Goal: Information Seeking & Learning: Learn about a topic

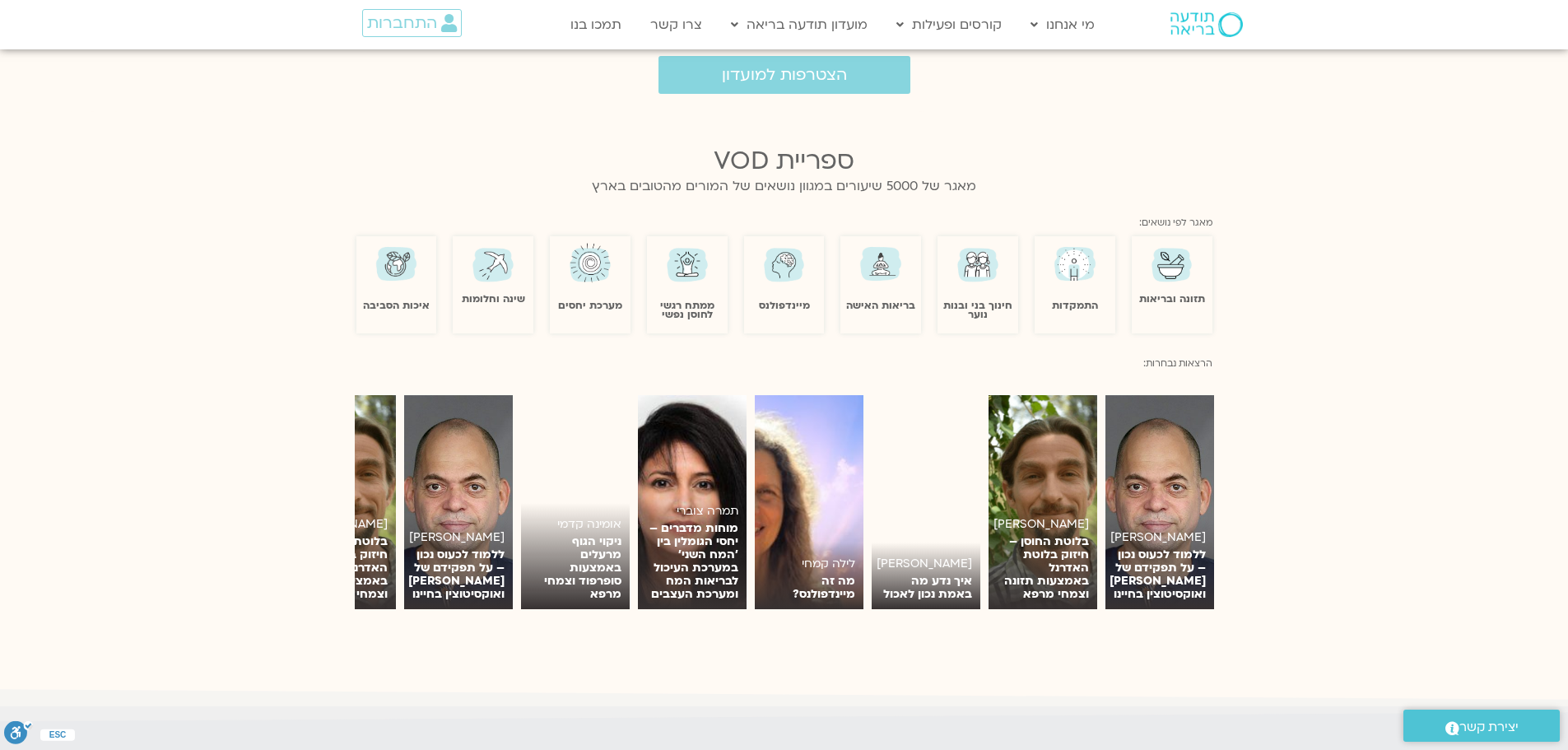
scroll to position [1153, 0]
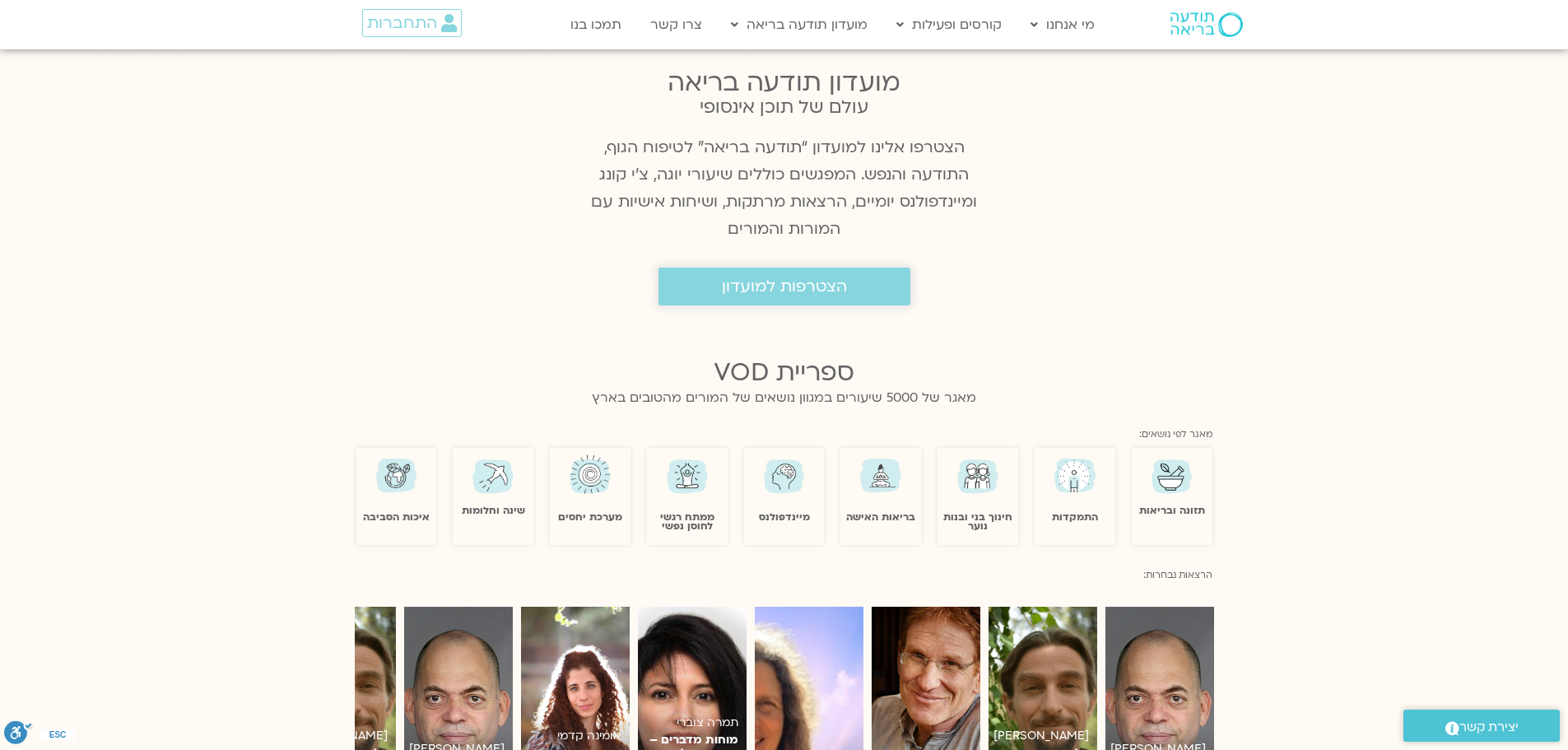
click at [831, 277] on span "הצטרפות למועדון" at bounding box center [784, 286] width 126 height 18
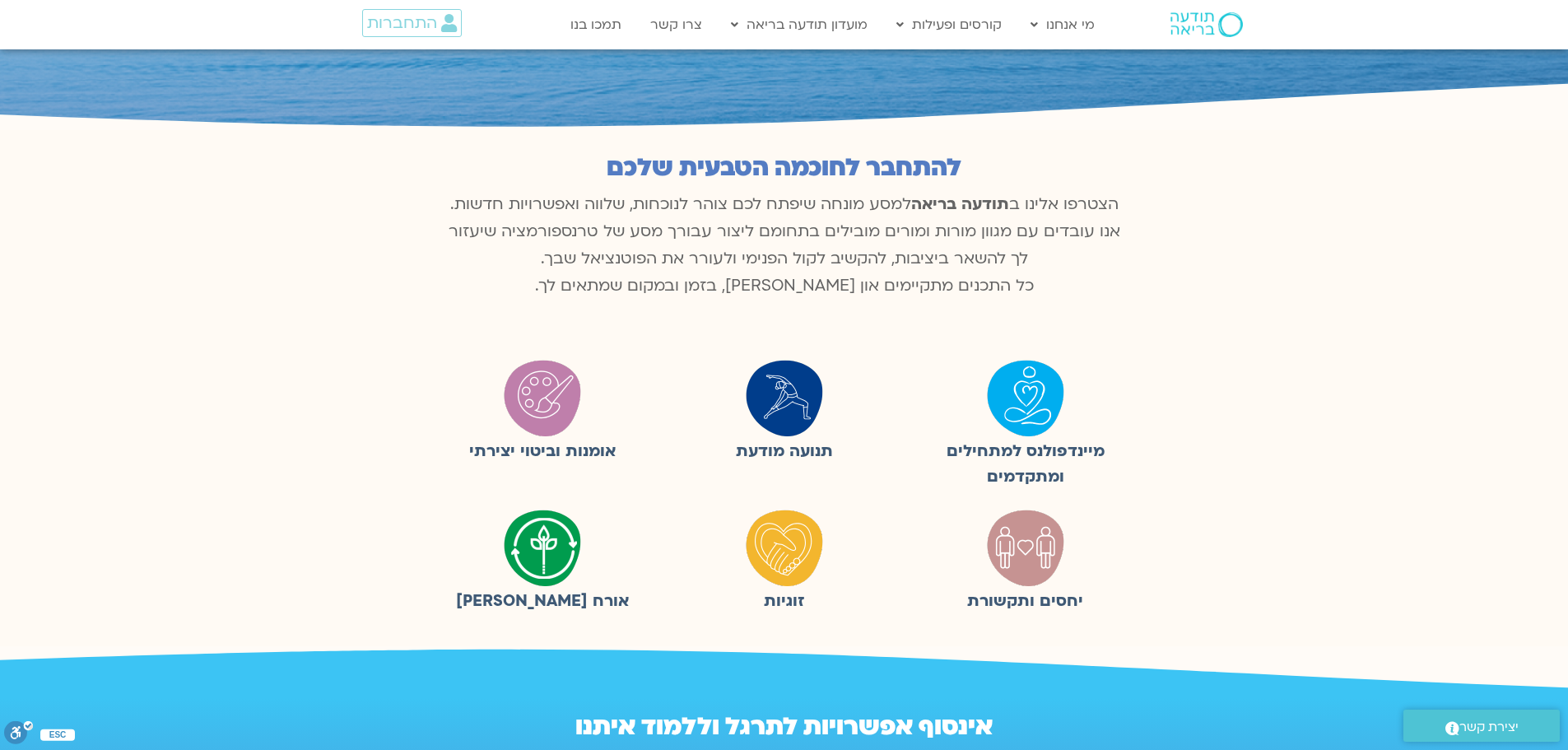
scroll to position [329, 0]
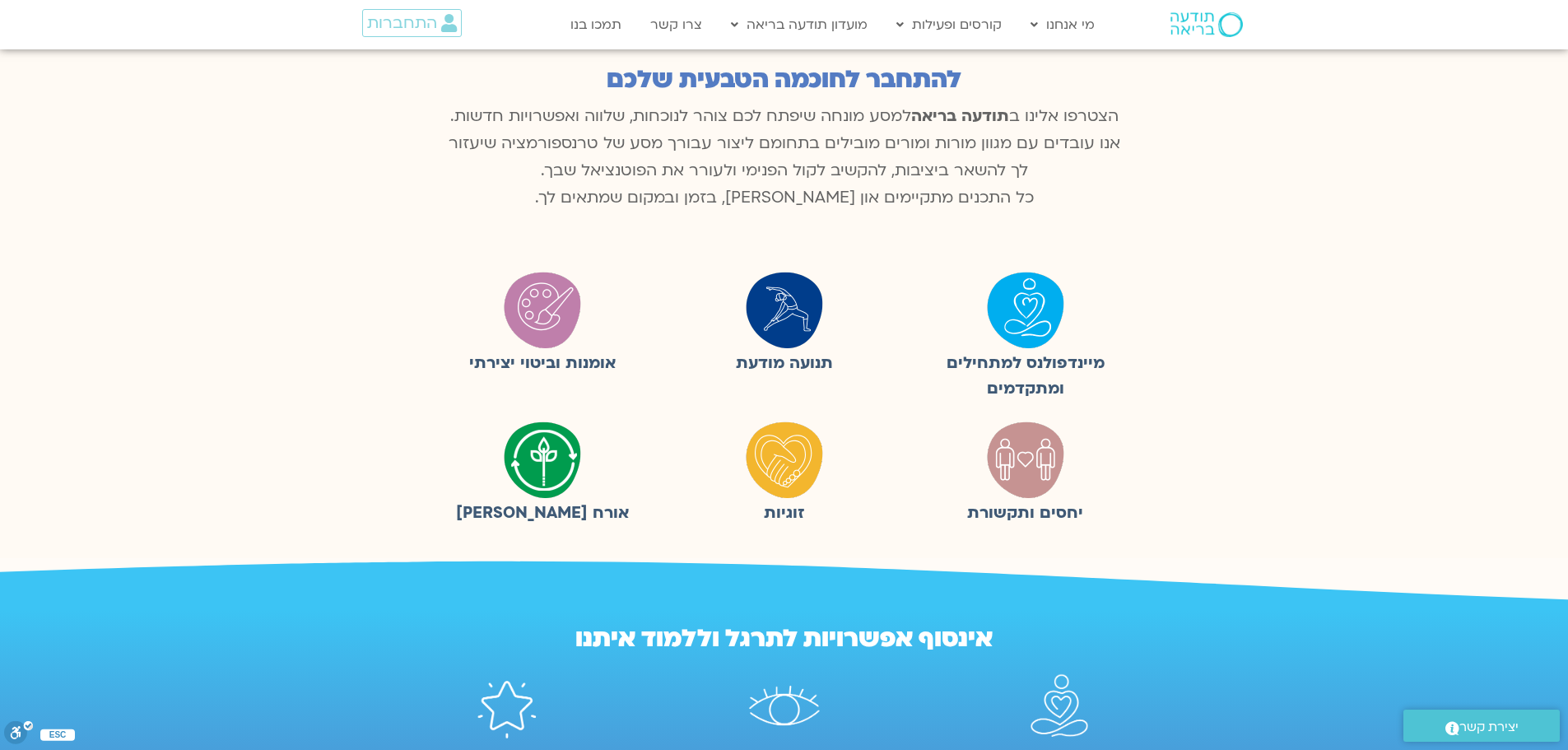
click at [1027, 307] on img at bounding box center [1026, 309] width 83 height 83
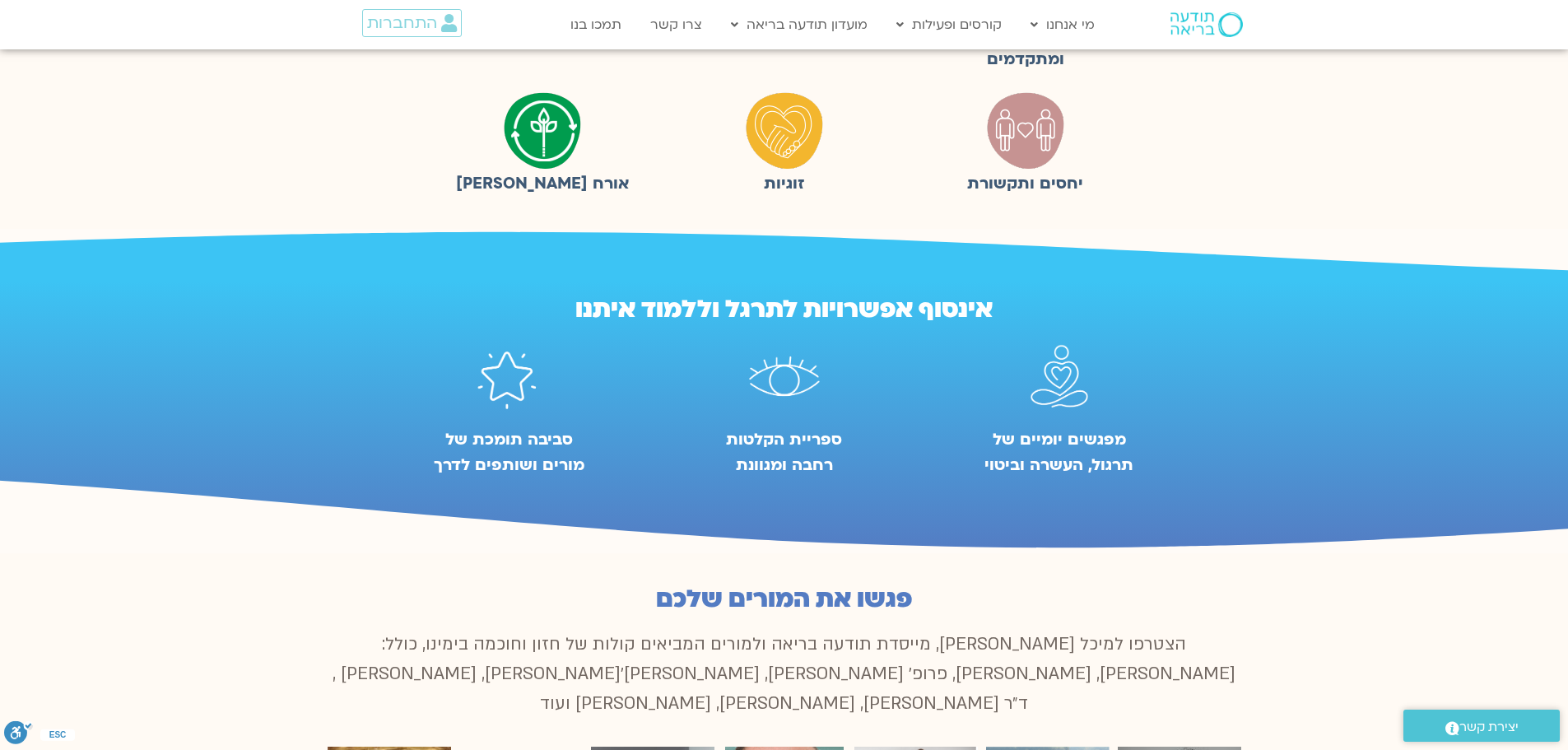
scroll to position [247, 0]
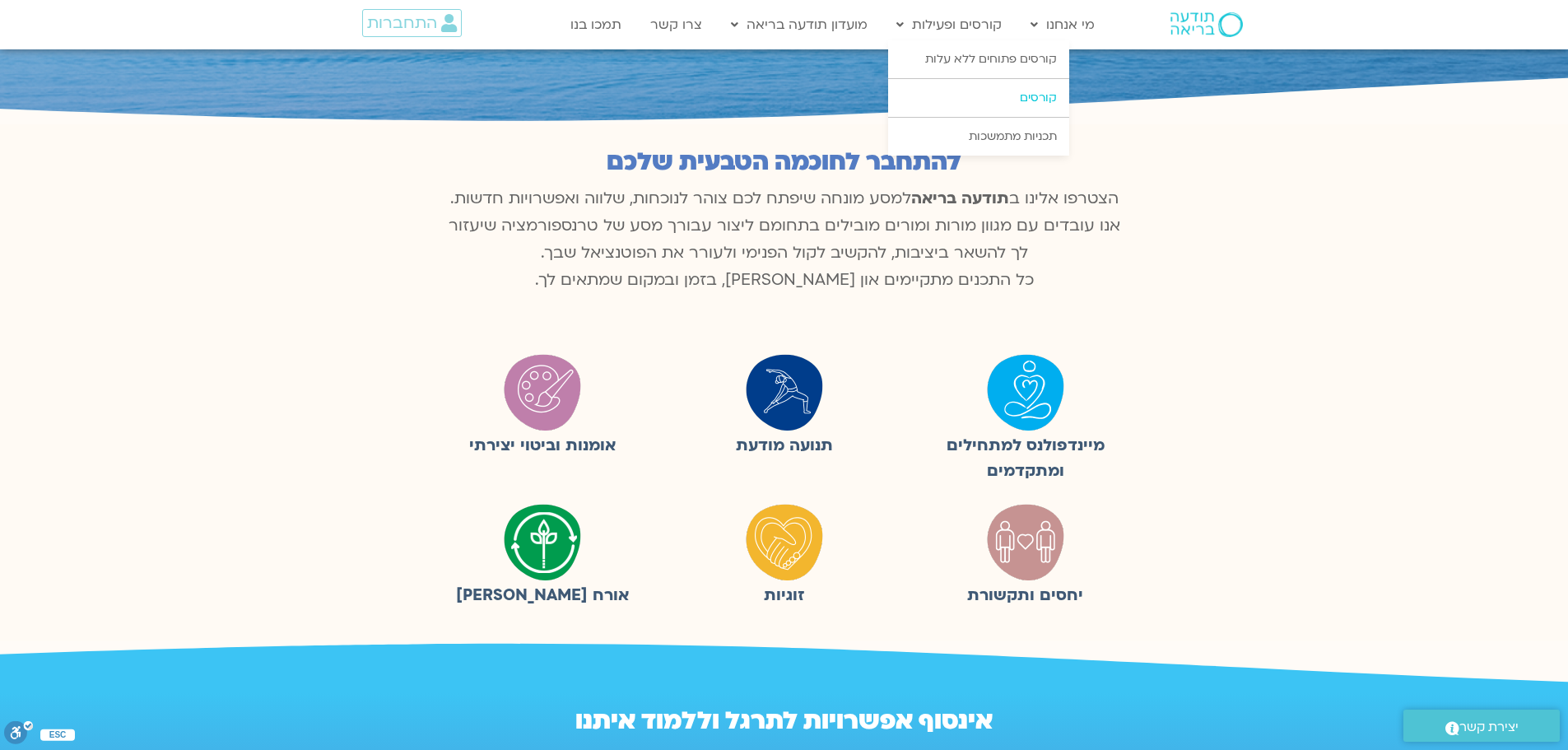
click at [1037, 94] on link "קורסים" at bounding box center [979, 98] width 181 height 38
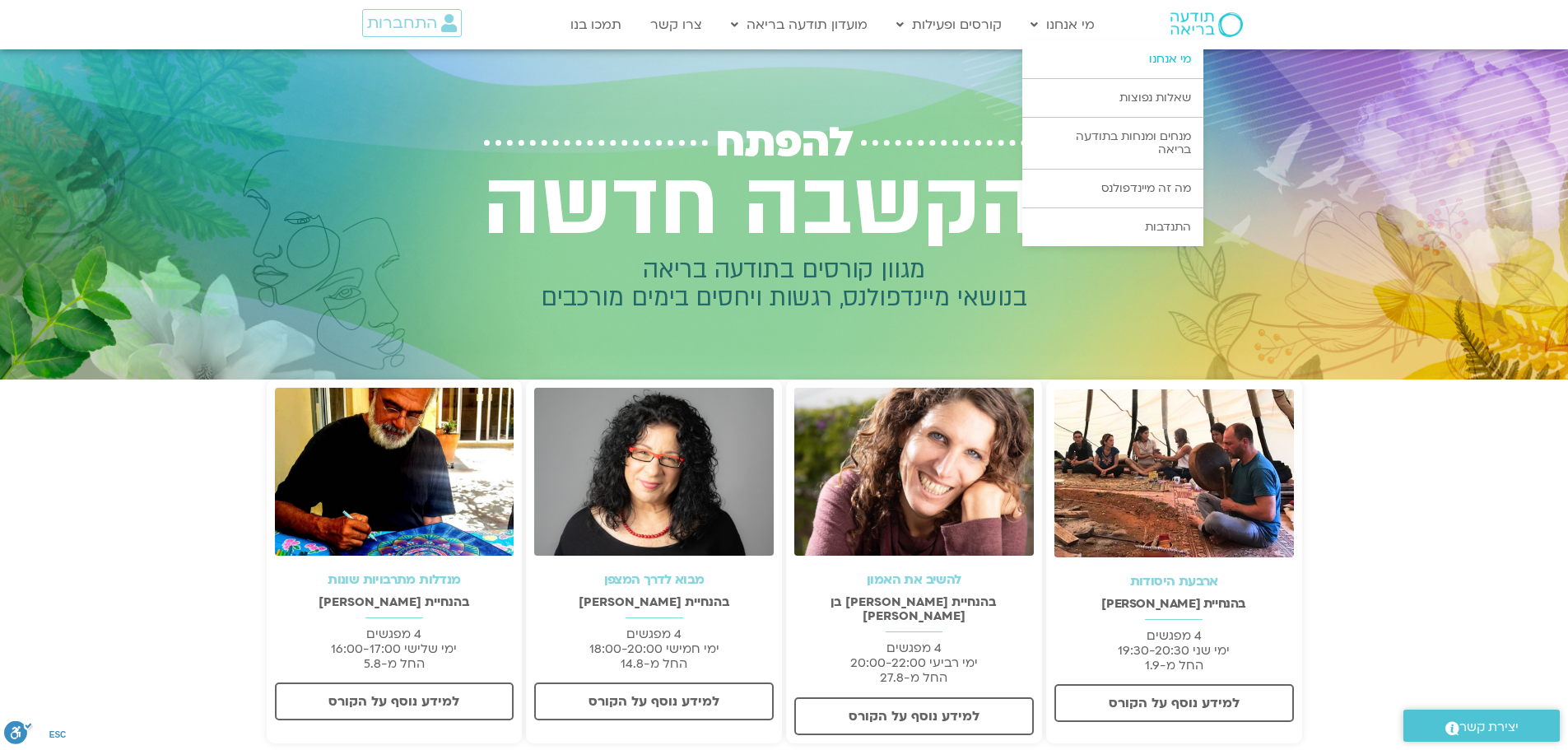
click at [1166, 53] on link "מי אנחנו" at bounding box center [1113, 59] width 181 height 38
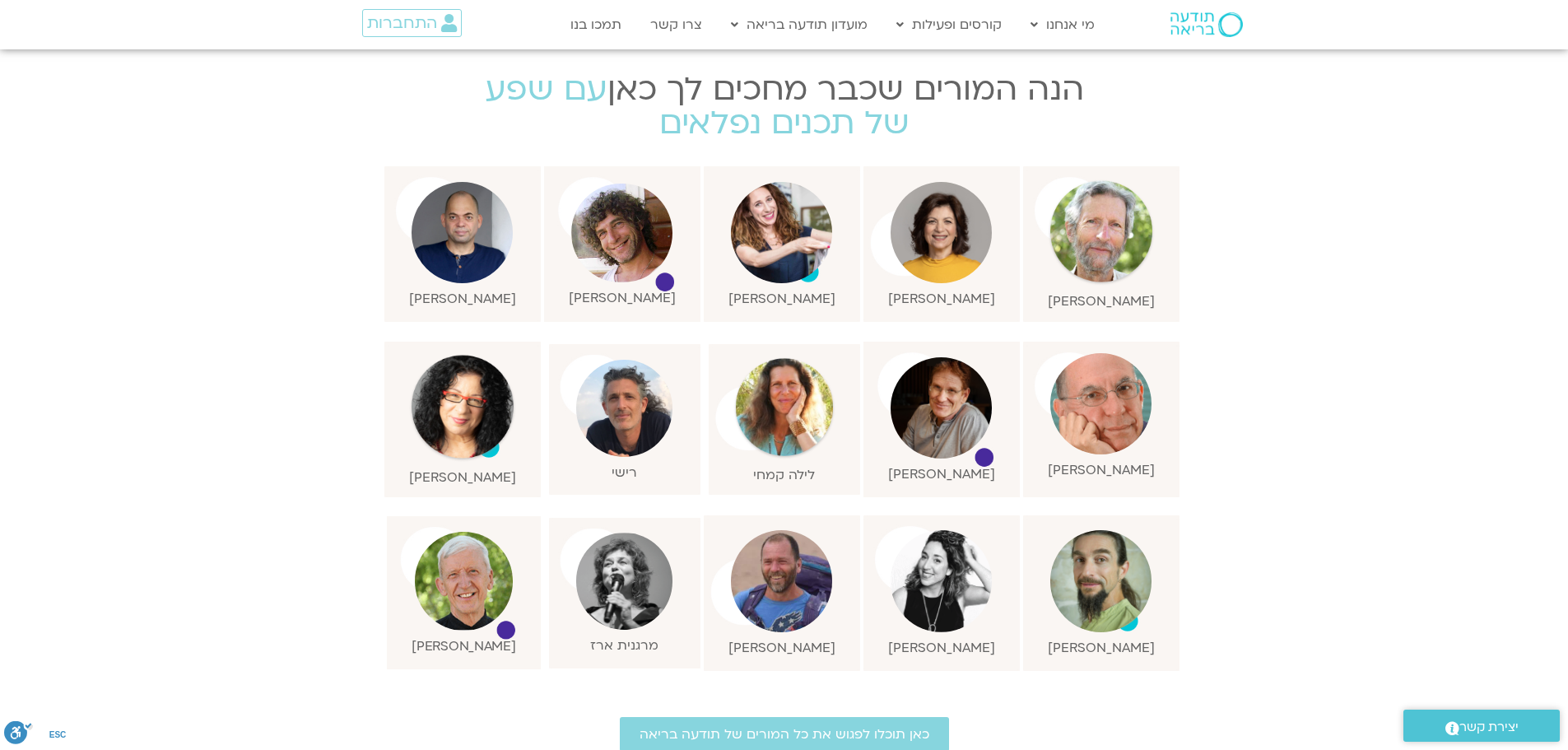
scroll to position [1236, 0]
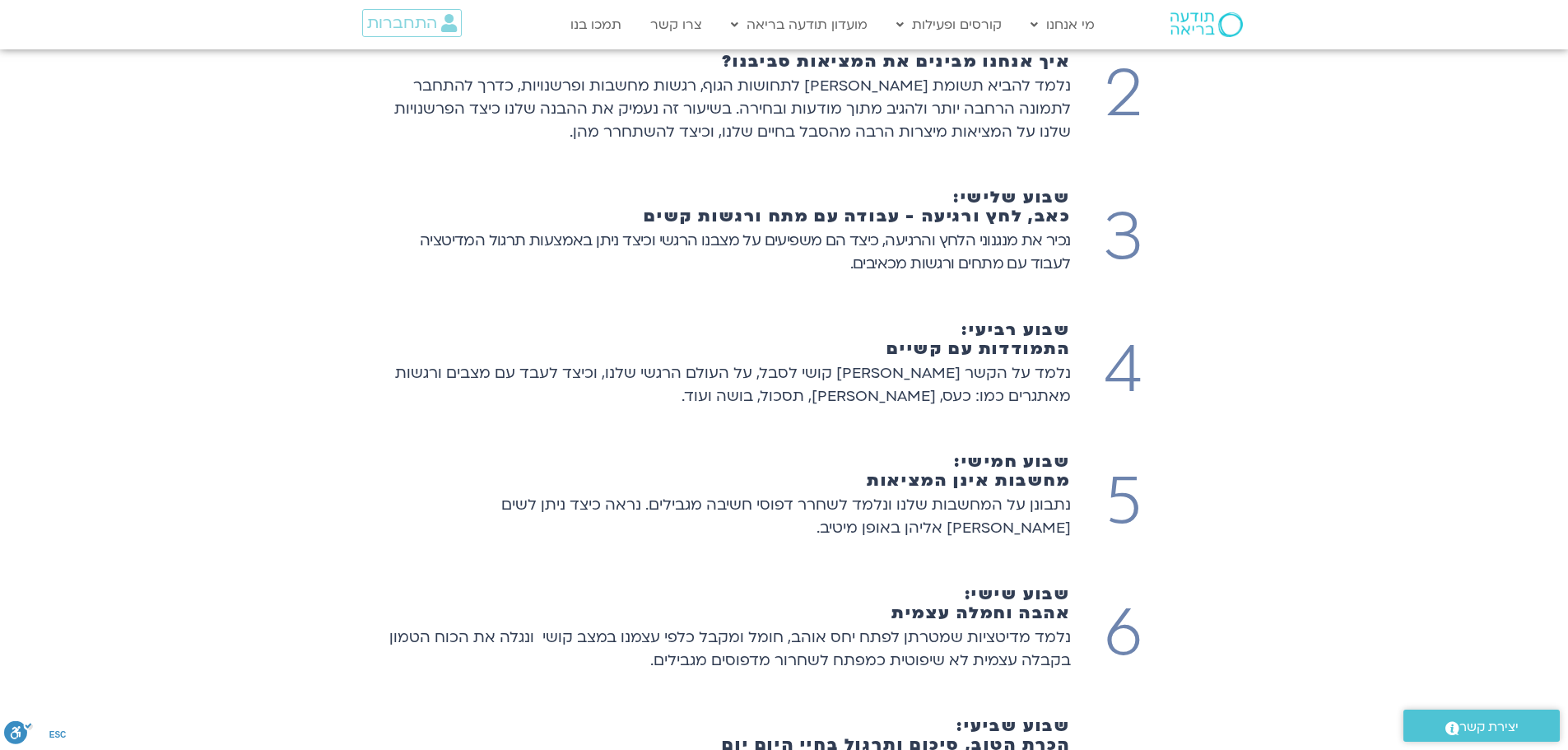
scroll to position [2553, 0]
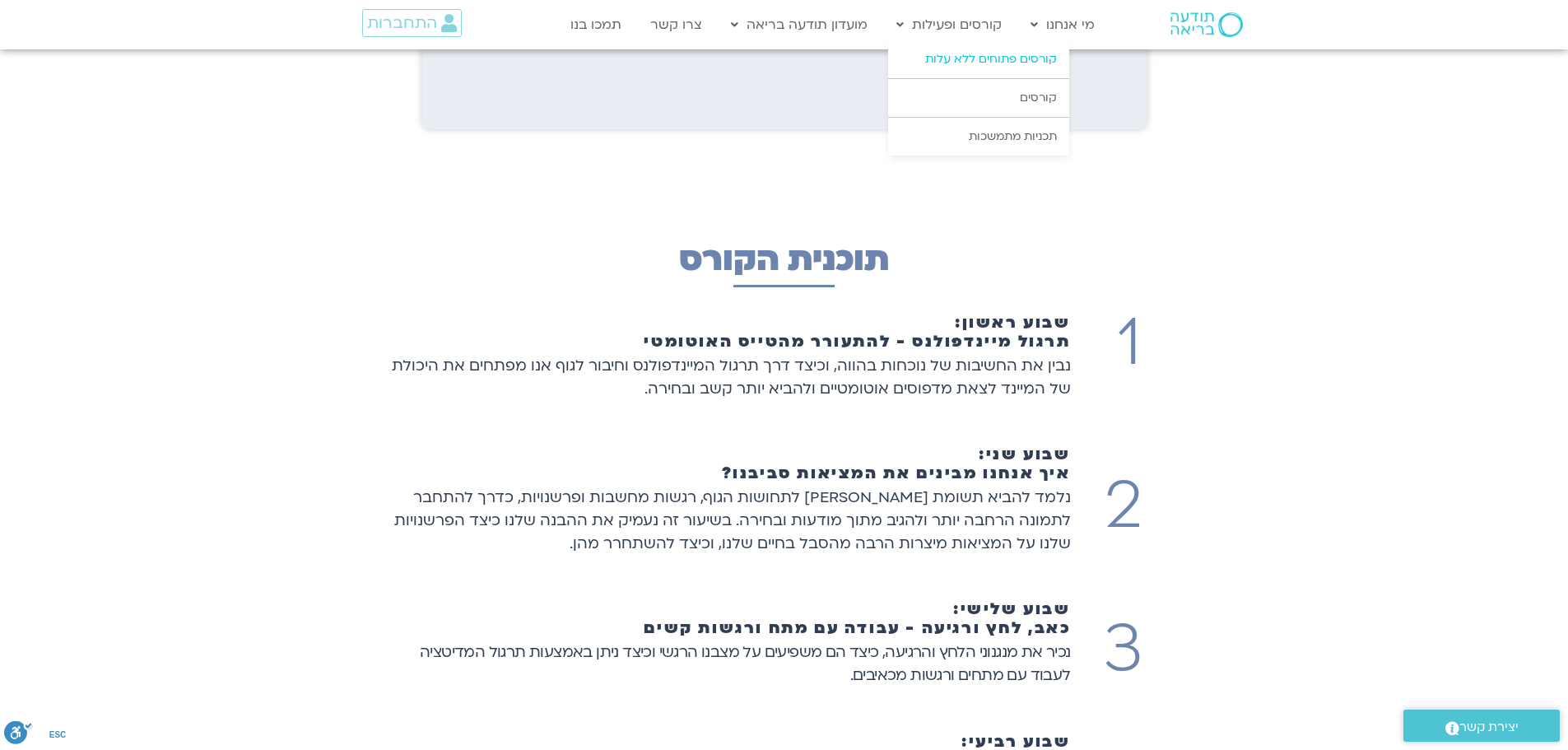
click at [945, 50] on link "קורסים פתוחים ללא עלות" at bounding box center [979, 59] width 181 height 38
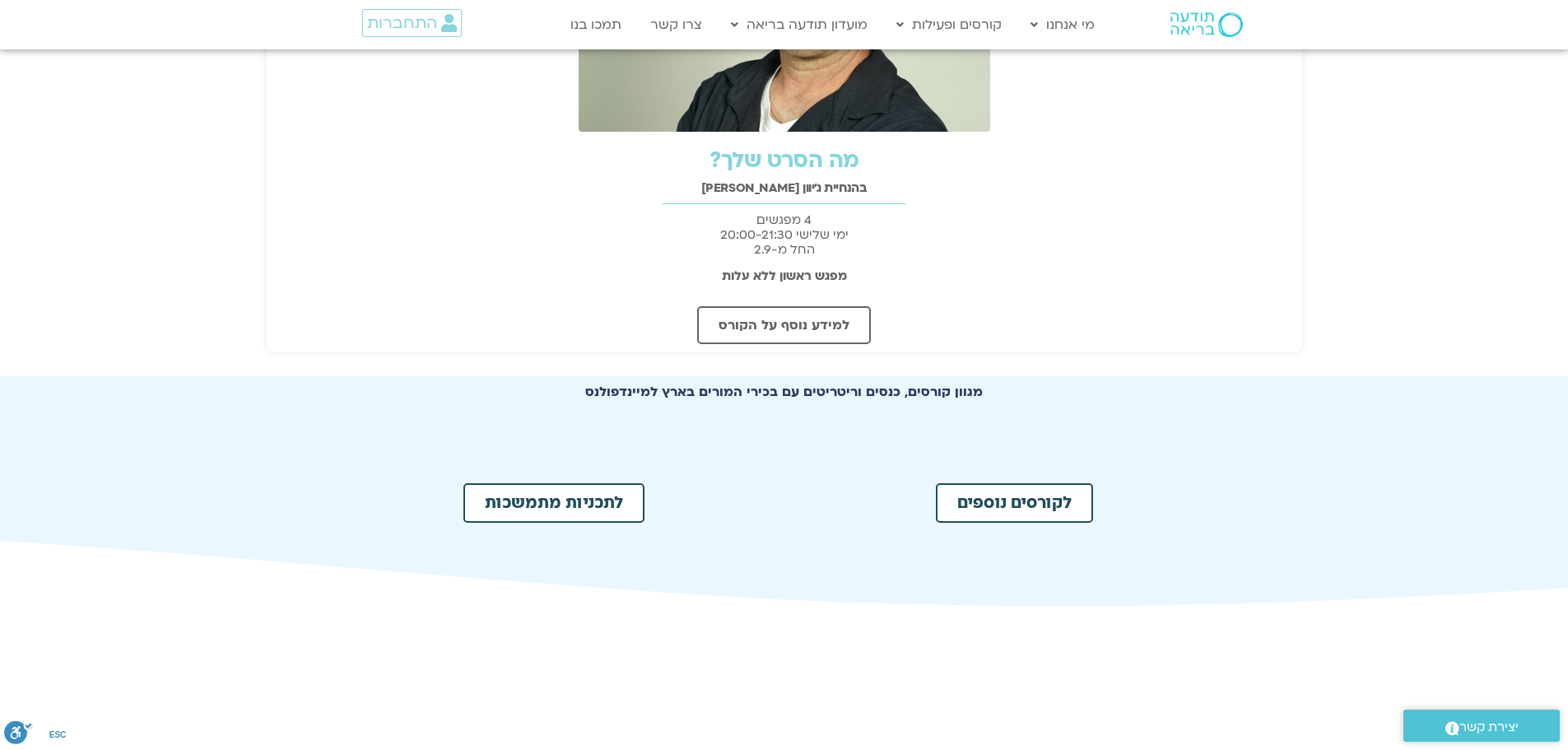
scroll to position [576, 0]
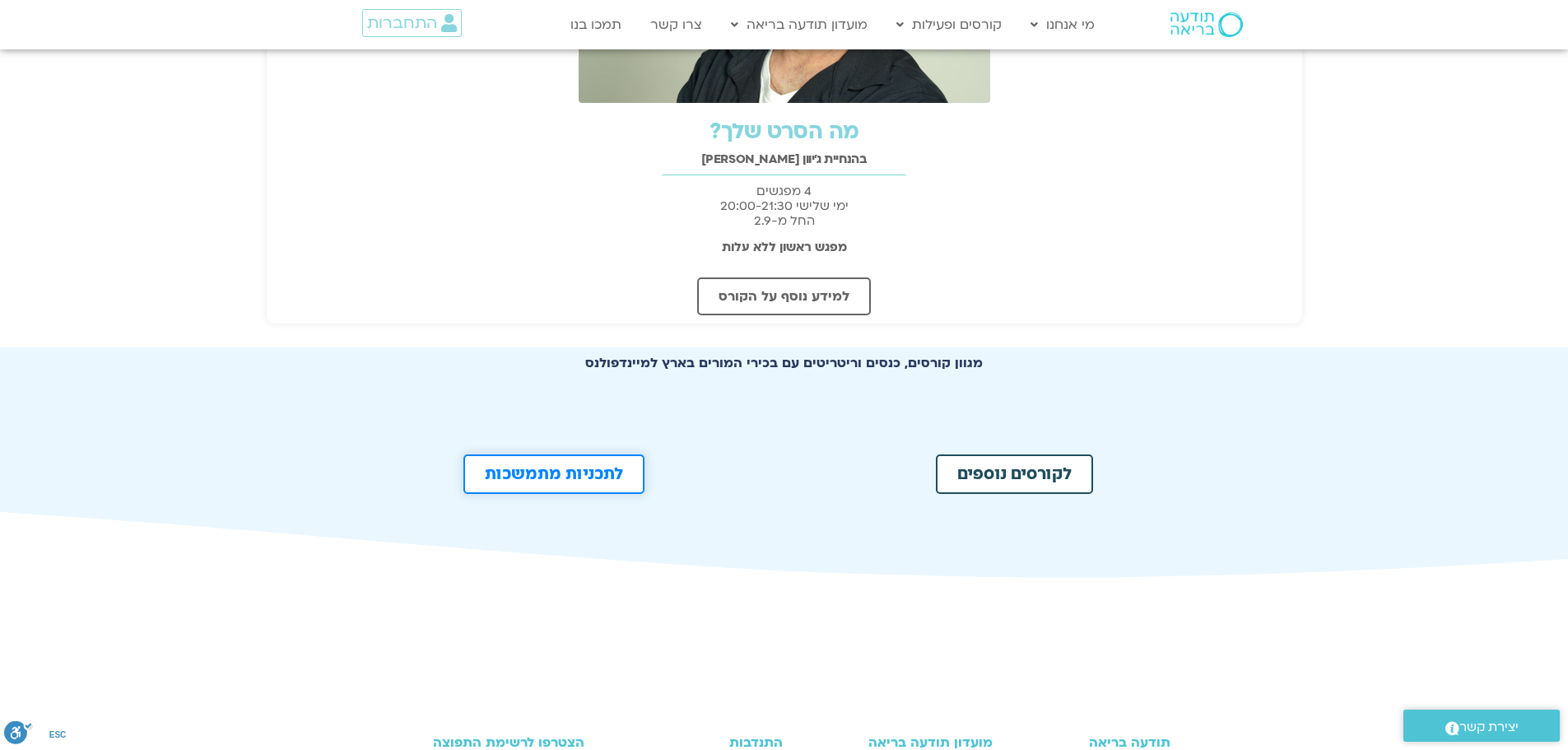
click at [600, 467] on span "לתכניות מתמשכות" at bounding box center [553, 474] width 139 height 17
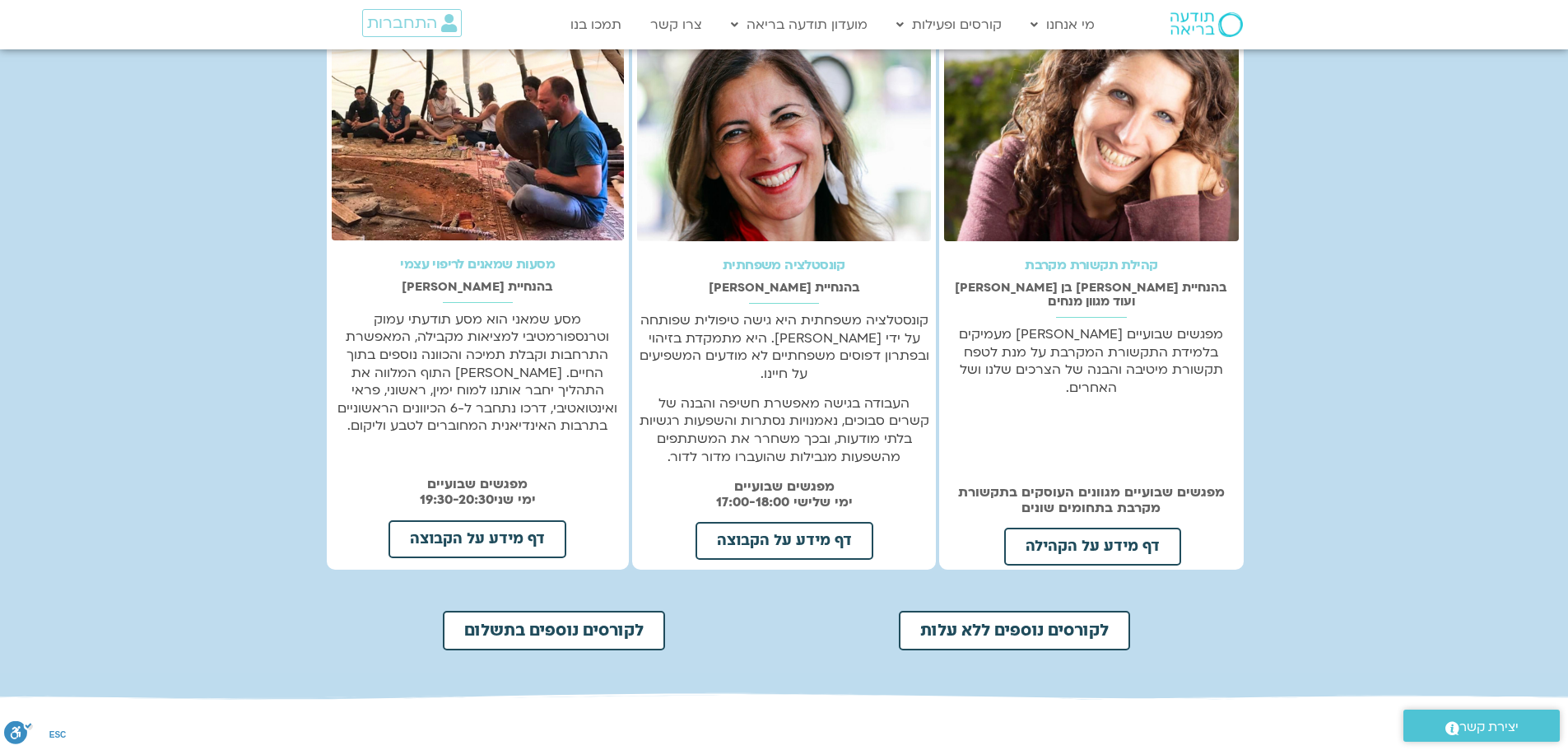
scroll to position [412, 0]
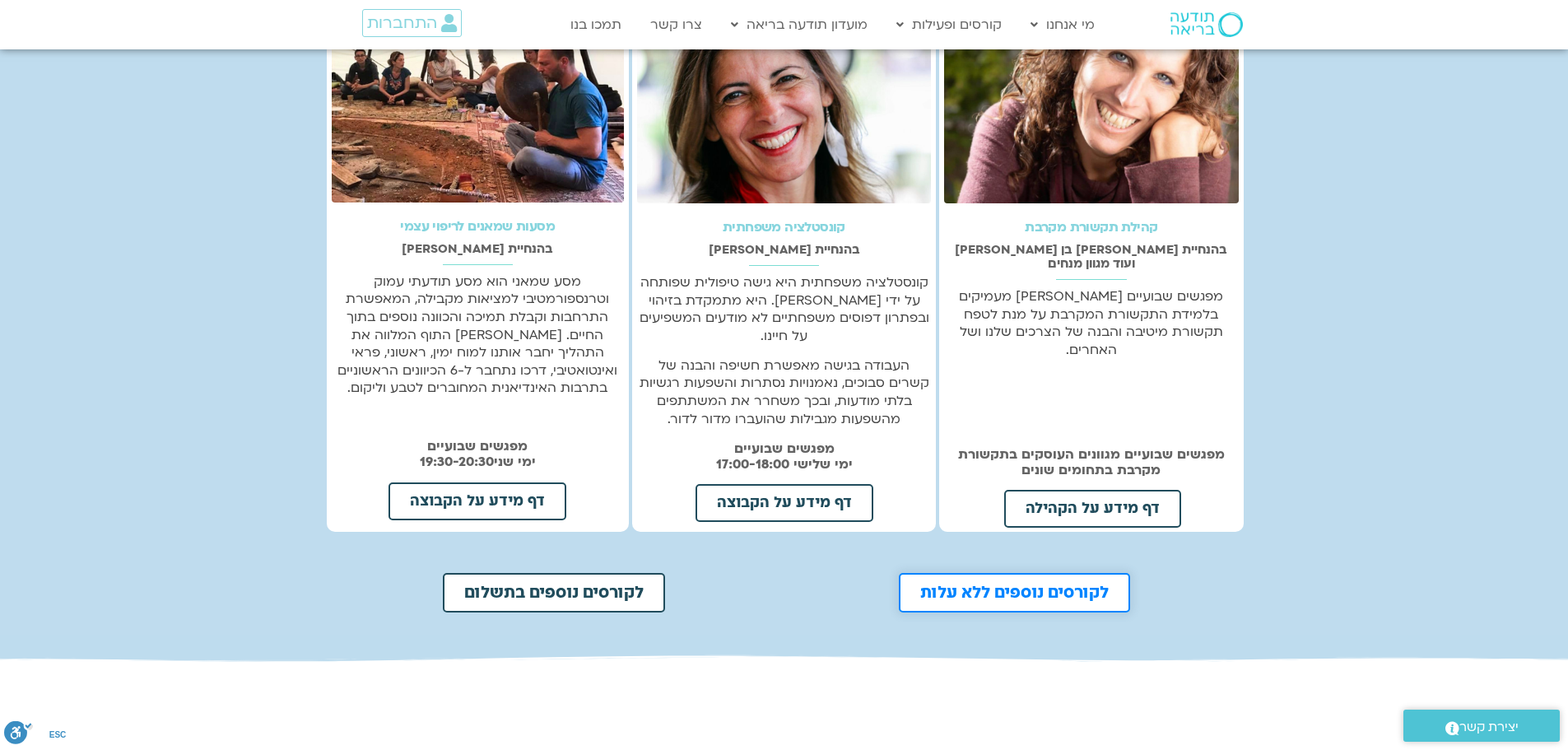
click at [1013, 584] on span "לקורסים נוספים ללא עלות" at bounding box center [1014, 592] width 188 height 17
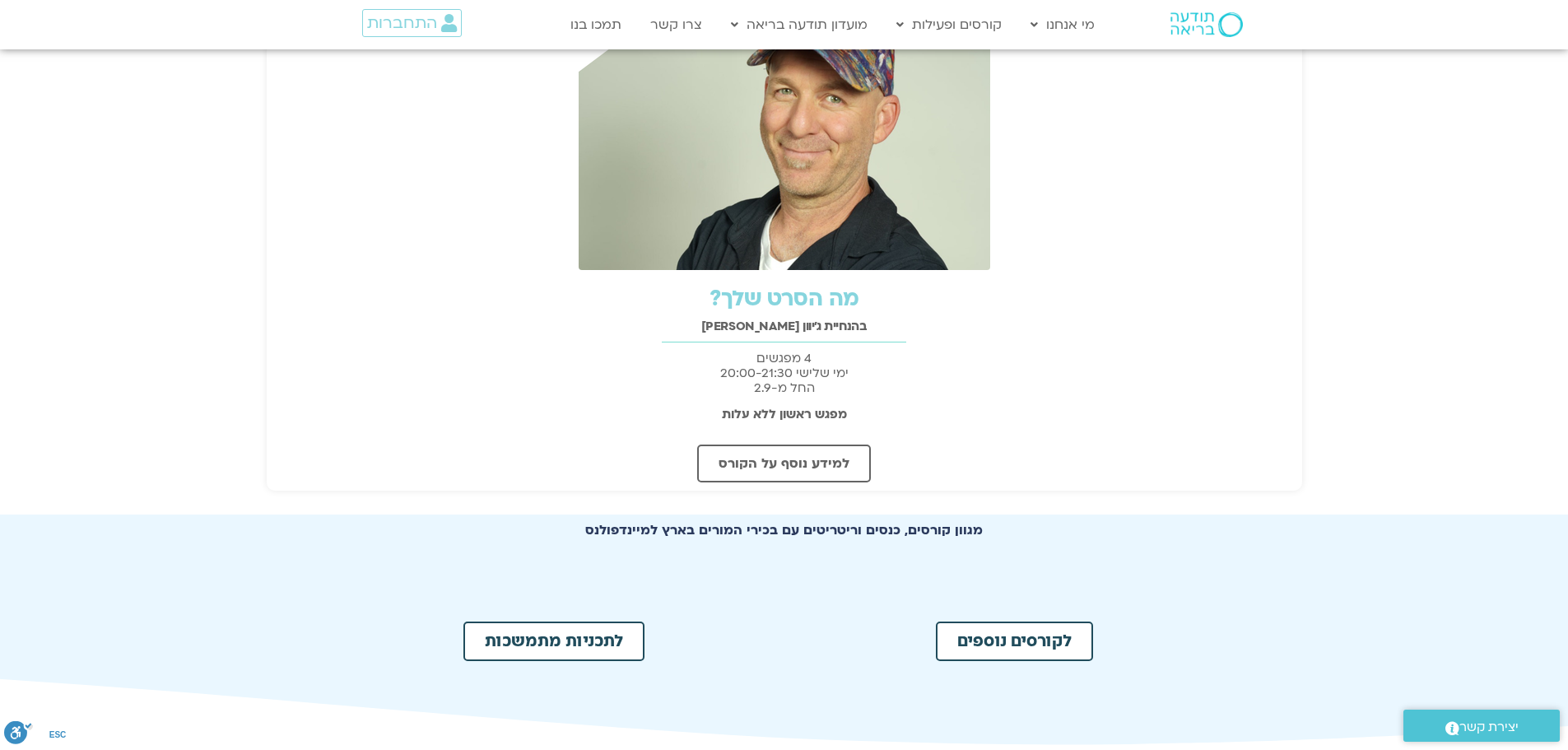
scroll to position [412, 0]
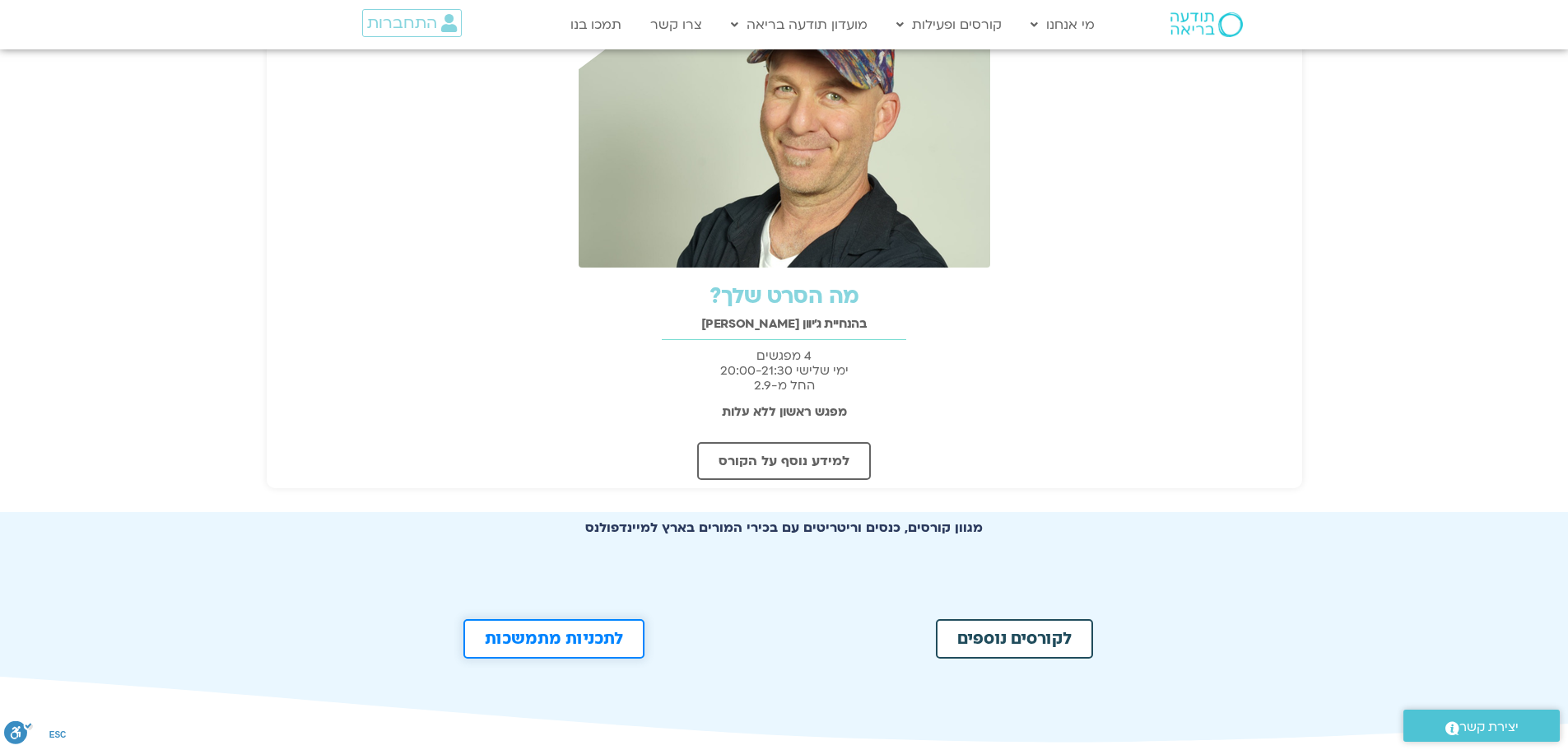
click at [593, 626] on link "לתכניות מתמשכות" at bounding box center [554, 639] width 181 height 40
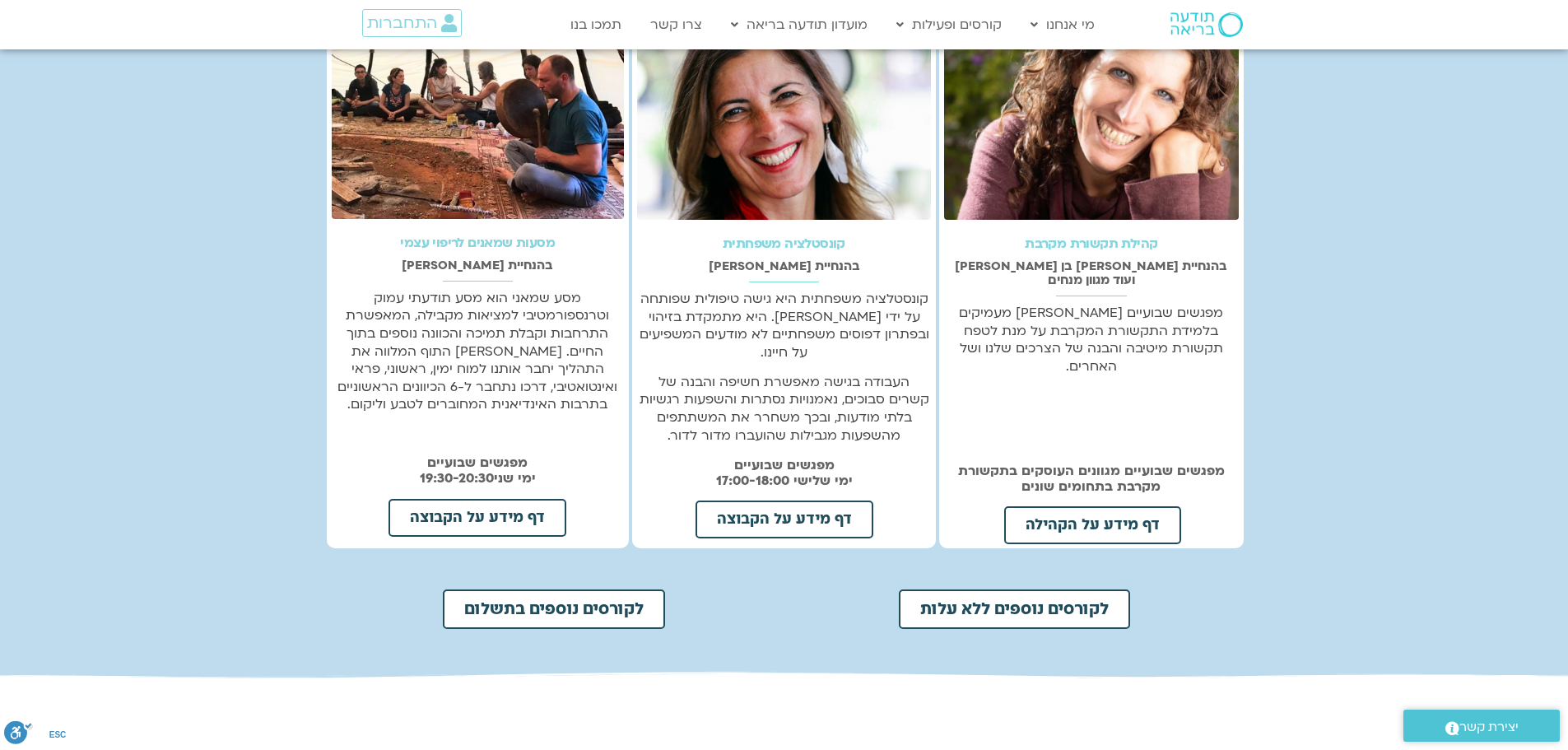
scroll to position [412, 0]
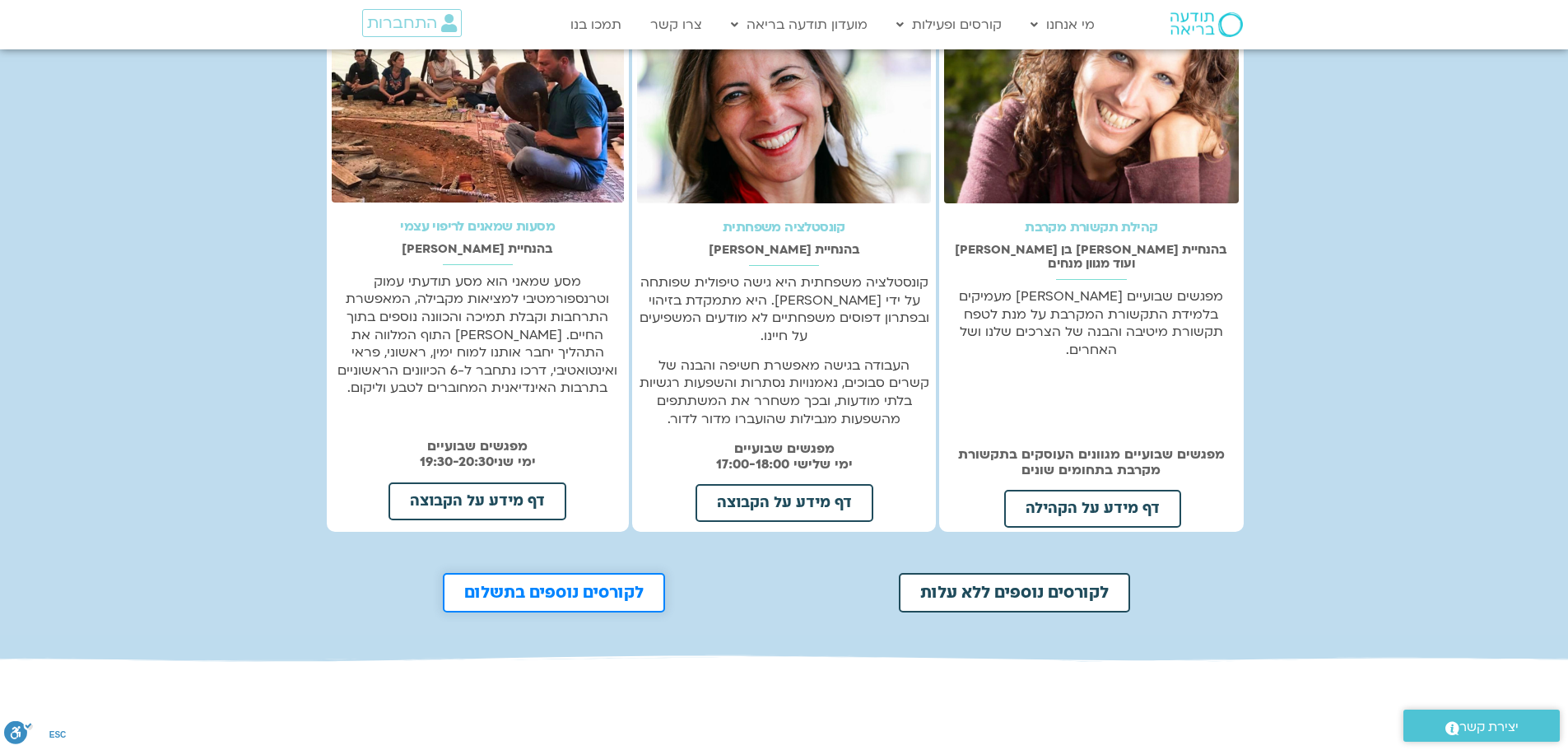
click at [564, 584] on span "לקורסים נוספים בתשלום" at bounding box center [554, 592] width 179 height 17
